Goal: Information Seeking & Learning: Learn about a topic

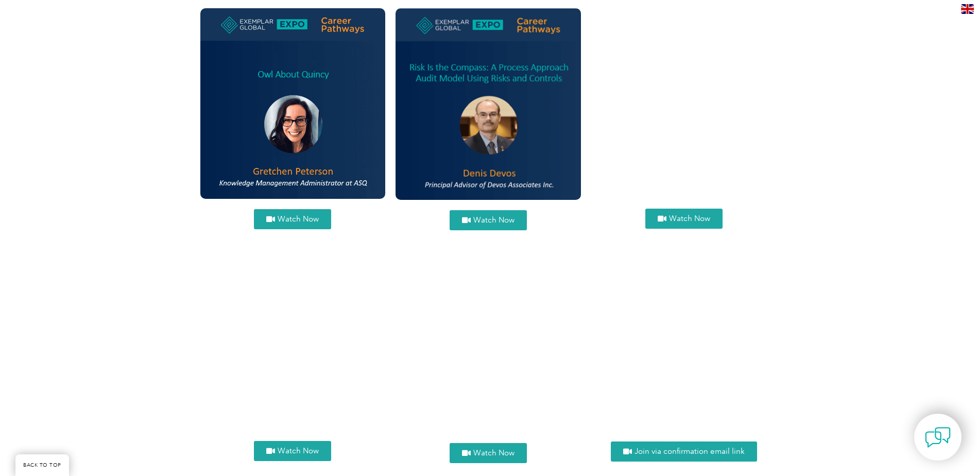
scroll to position [1101, 0]
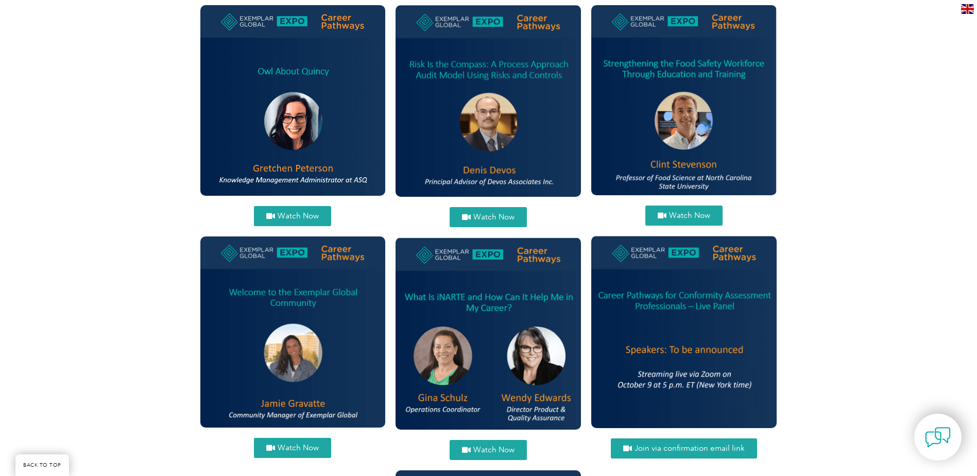
click at [278, 451] on span "Watch Now" at bounding box center [298, 448] width 41 height 8
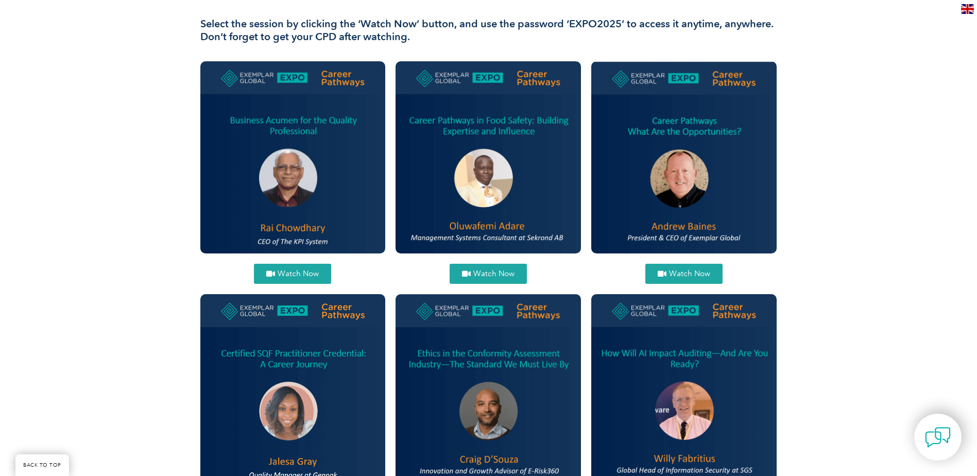
scroll to position [346, 0]
click at [678, 270] on span "Watch Now" at bounding box center [689, 274] width 41 height 8
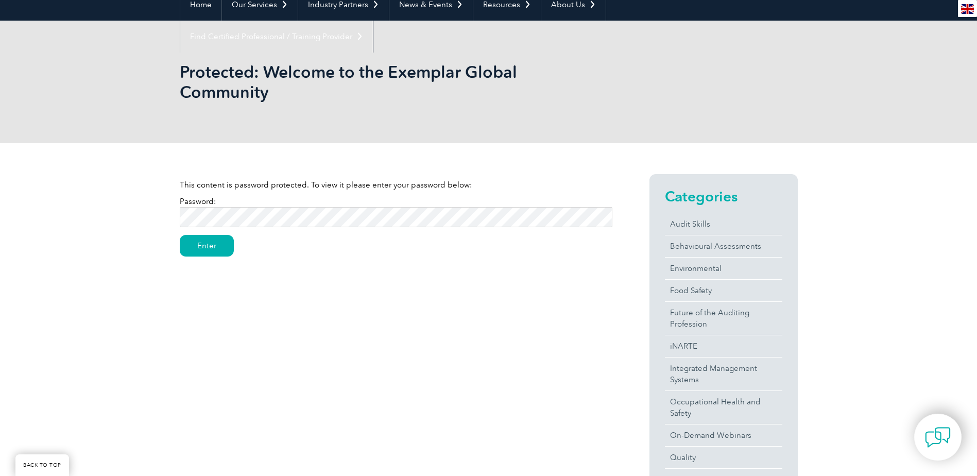
scroll to position [108, 0]
click at [216, 240] on input "Enter" at bounding box center [207, 246] width 54 height 22
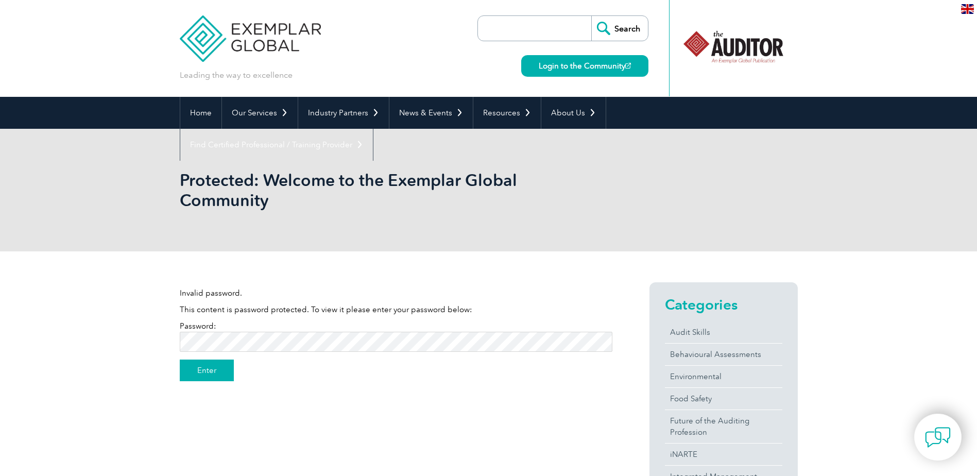
click at [208, 364] on input "Enter" at bounding box center [207, 371] width 54 height 22
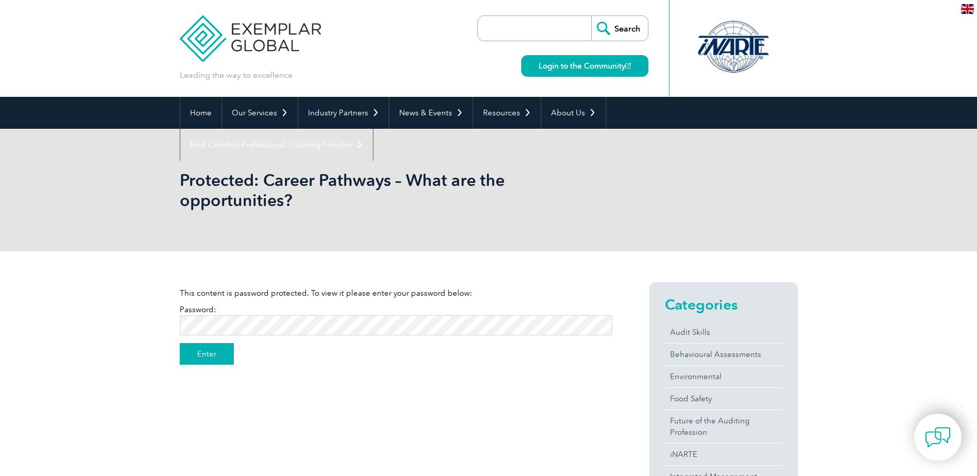
click at [199, 355] on input "Enter" at bounding box center [207, 354] width 54 height 22
